Goal: Information Seeking & Learning: Check status

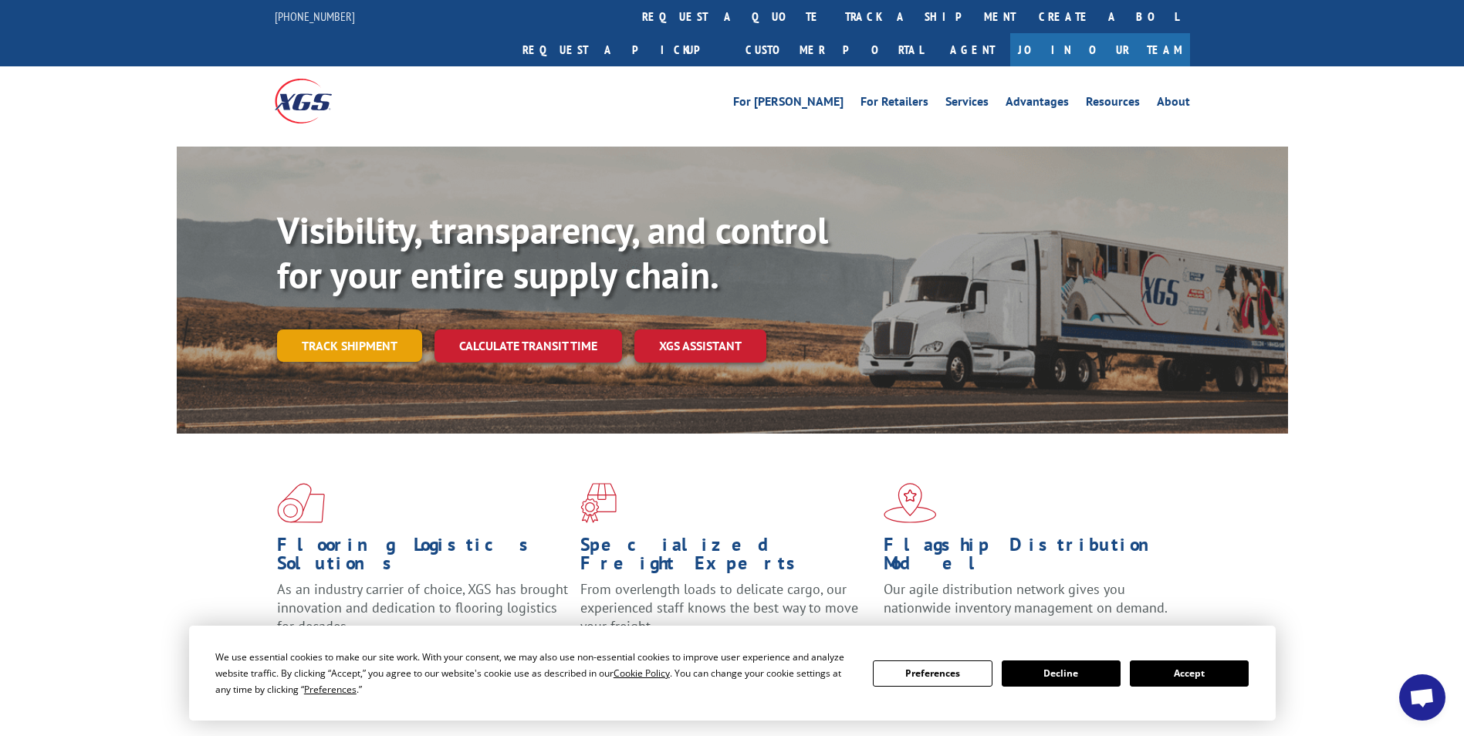
click at [324, 330] on link "Track shipment" at bounding box center [349, 346] width 145 height 32
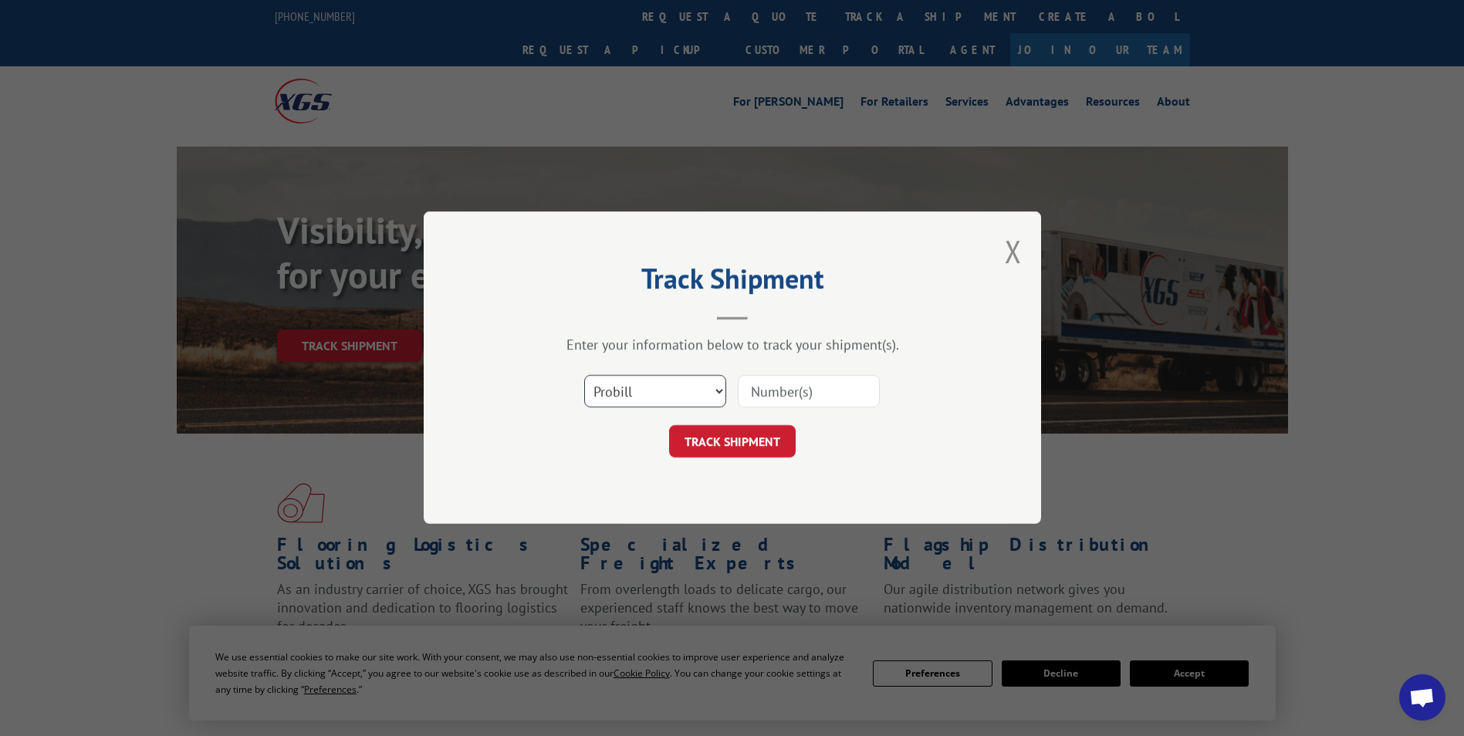
click at [719, 393] on select "Select category... Probill BOL PO" at bounding box center [655, 392] width 142 height 32
select select "bol"
click at [584, 376] on select "Select category... Probill BOL PO" at bounding box center [655, 392] width 142 height 32
click at [801, 394] on input at bounding box center [809, 392] width 142 height 32
type input "2870094"
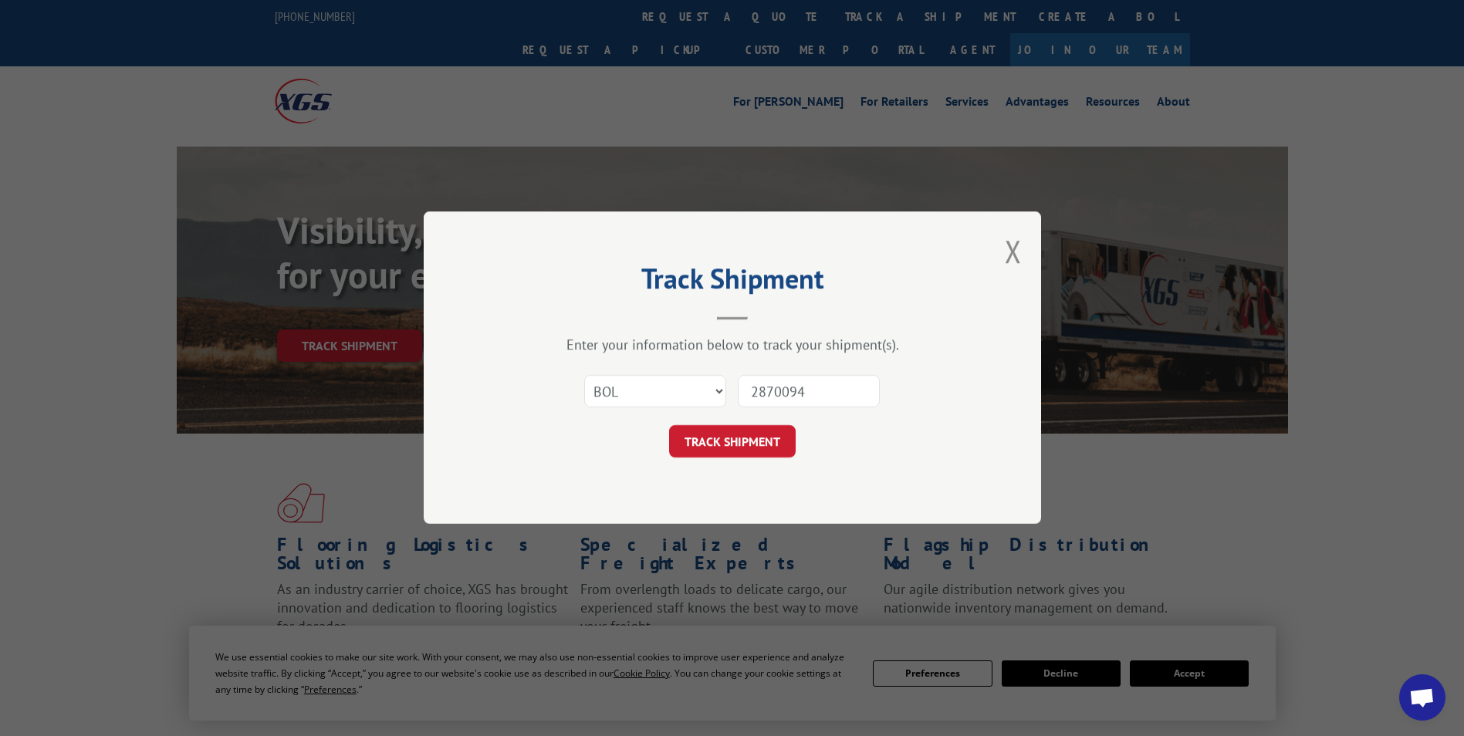
click button "TRACK SHIPMENT" at bounding box center [732, 442] width 127 height 32
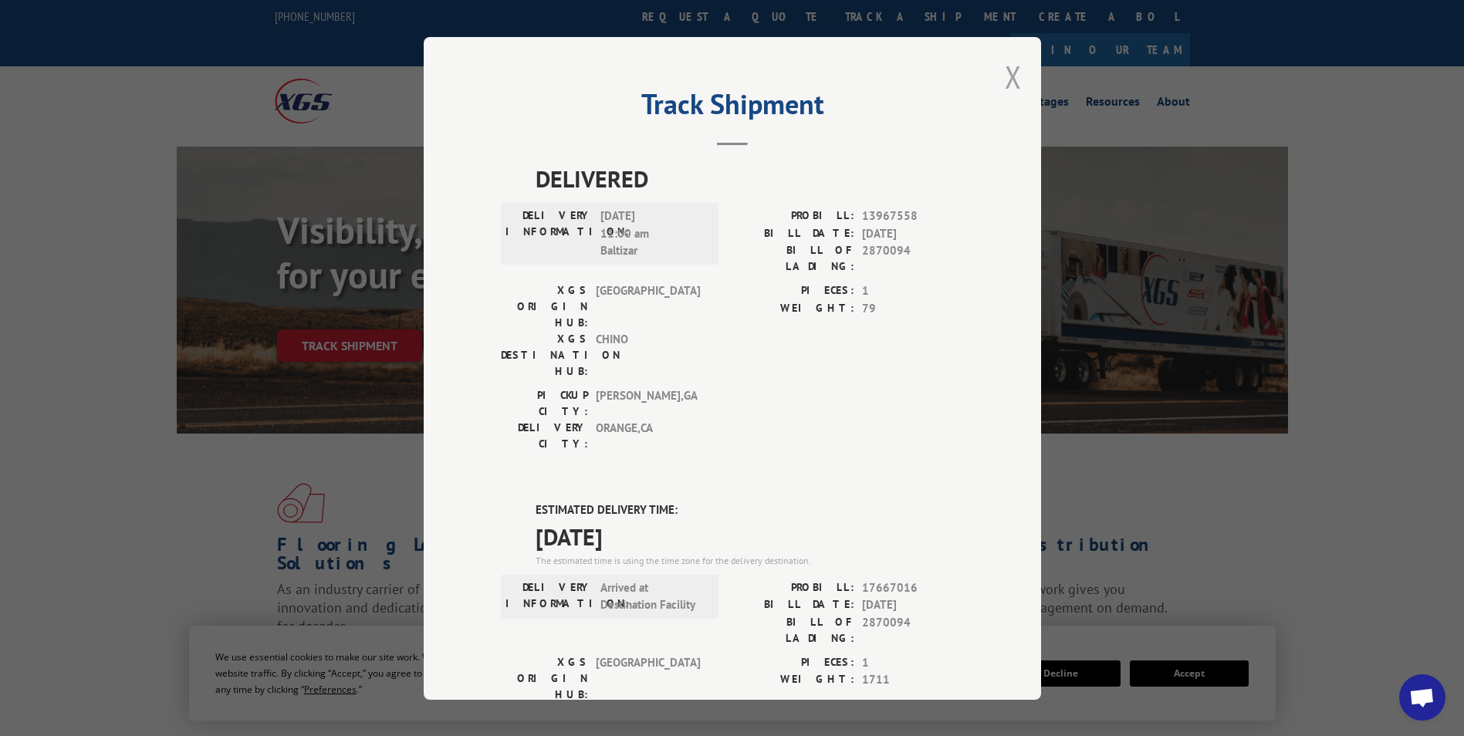
click at [1005, 73] on button "Close modal" at bounding box center [1013, 76] width 17 height 41
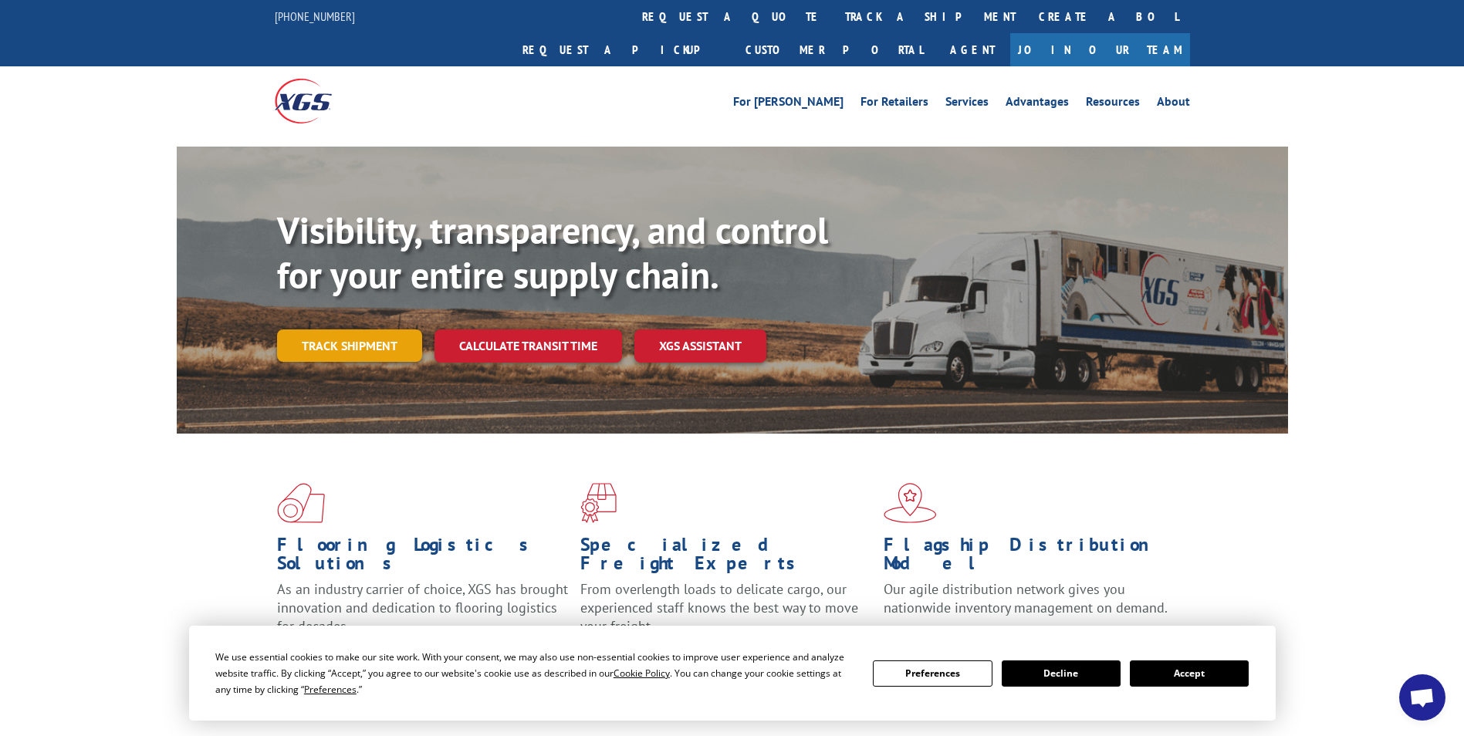
click at [391, 330] on link "Track shipment" at bounding box center [349, 346] width 145 height 32
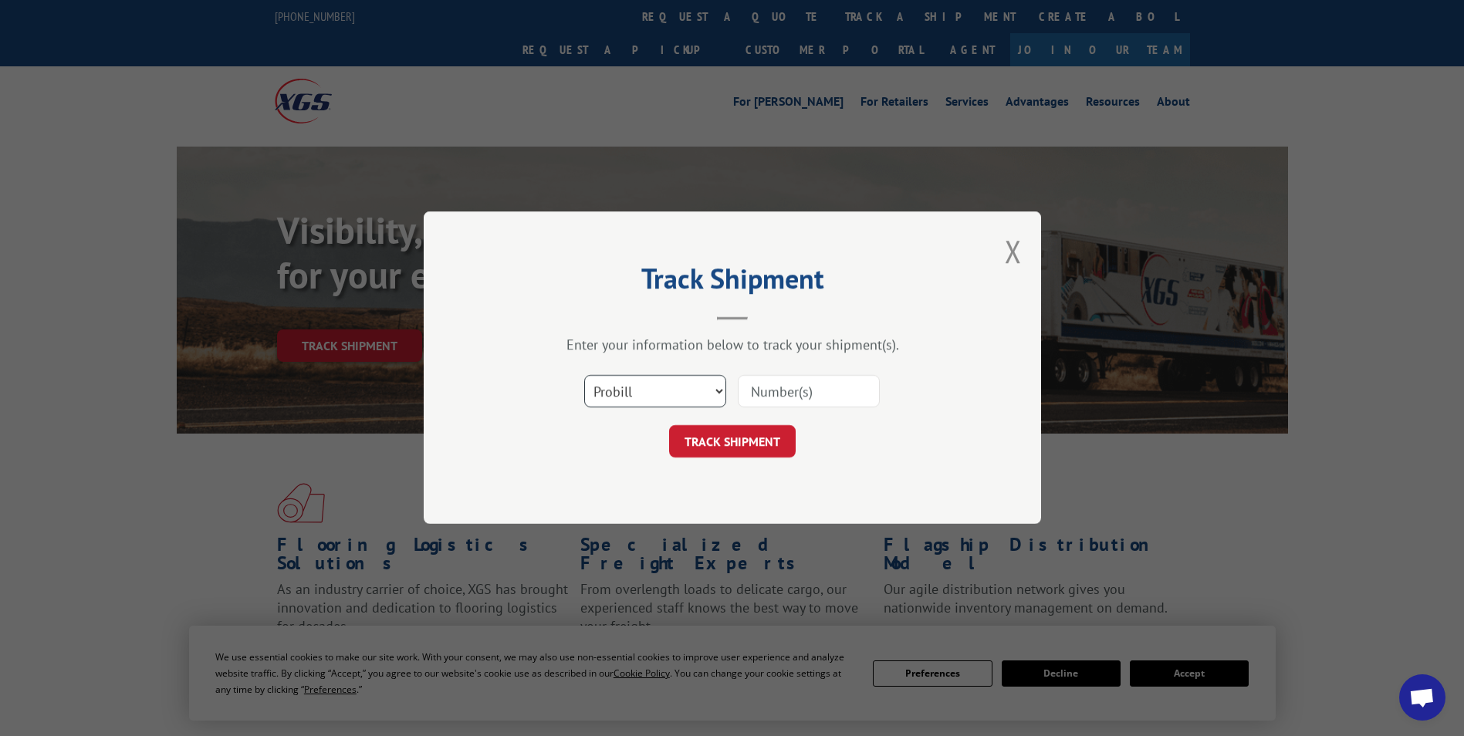
click at [719, 398] on select "Select category... Probill BOL PO" at bounding box center [655, 392] width 142 height 32
select select "po"
click at [584, 376] on select "Select category... Probill BOL PO" at bounding box center [655, 392] width 142 height 32
click at [780, 389] on input at bounding box center [809, 392] width 142 height 32
type input "C10043"
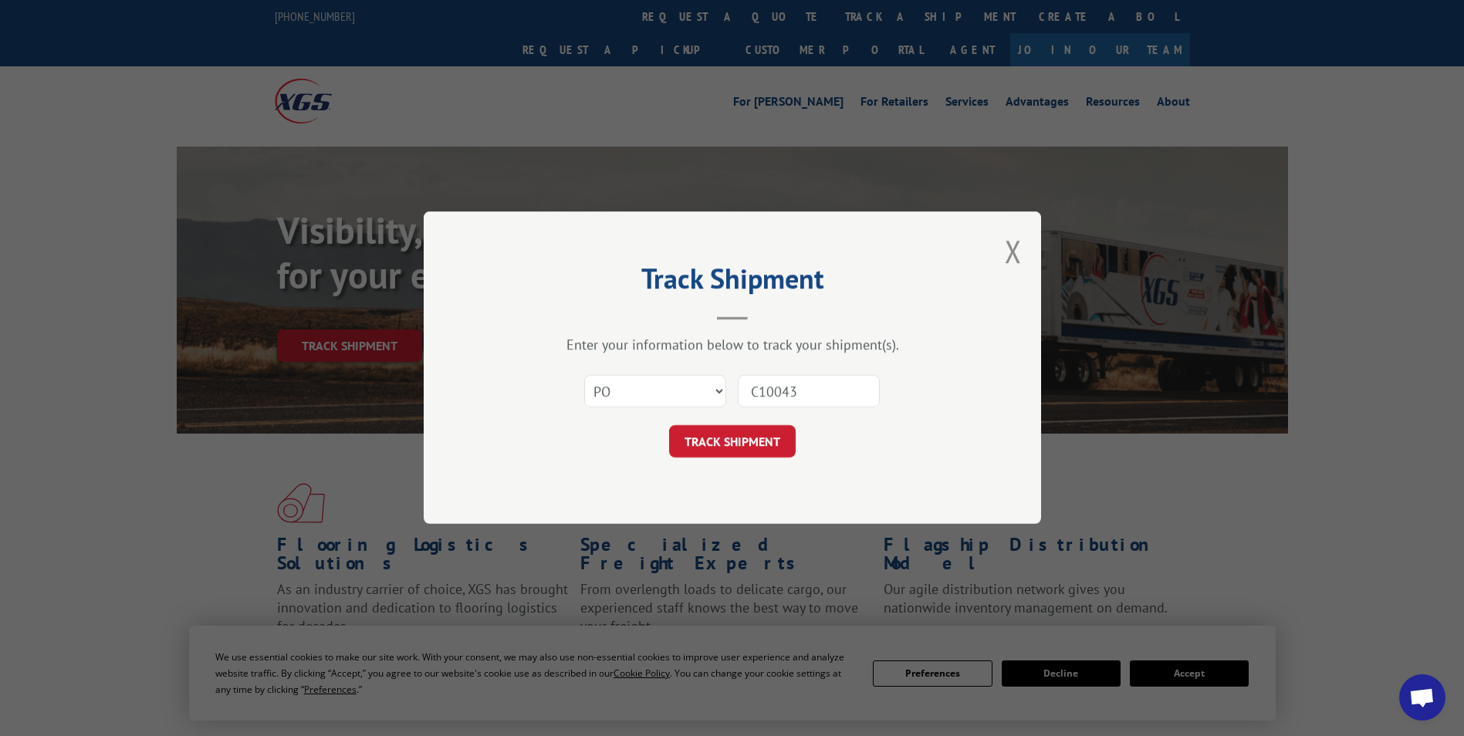
click button "TRACK SHIPMENT" at bounding box center [732, 442] width 127 height 32
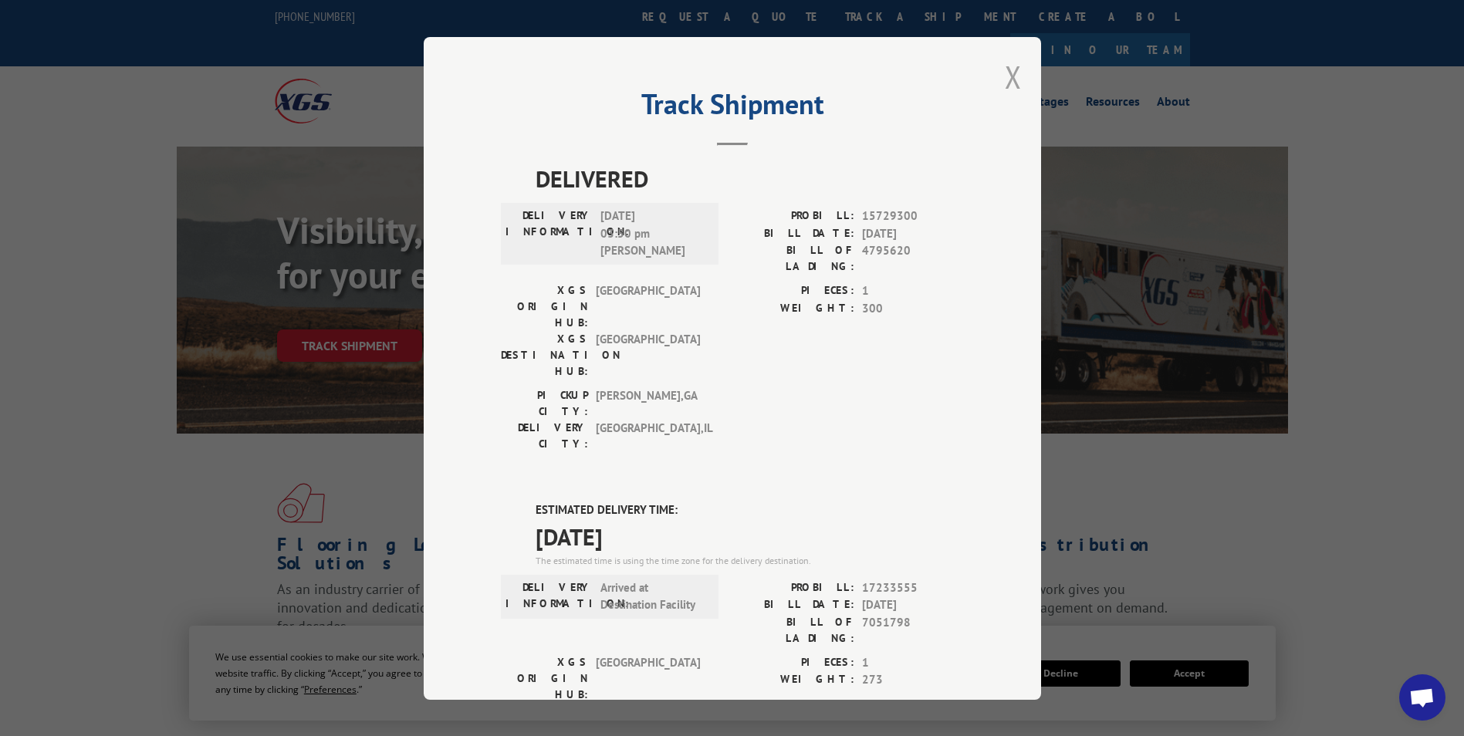
click at [1011, 76] on button "Close modal" at bounding box center [1013, 76] width 17 height 41
